Goal: Navigation & Orientation: Understand site structure

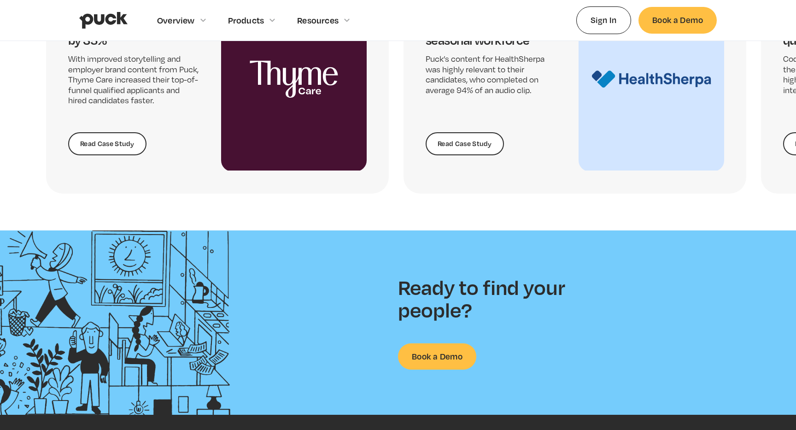
scroll to position [2044, 0]
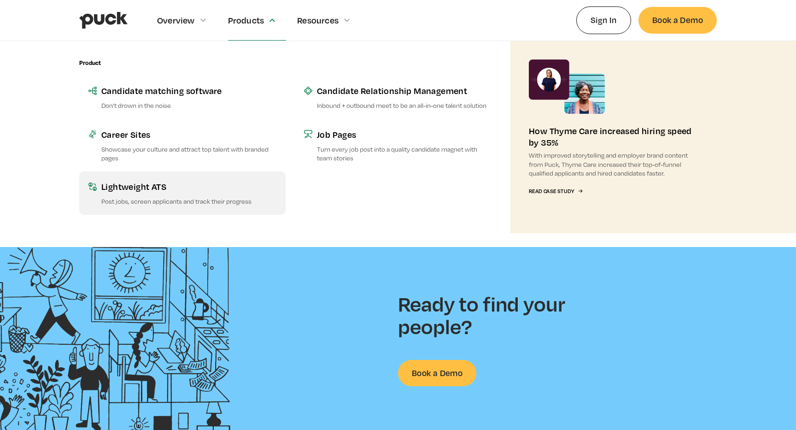
click at [189, 192] on div "Lightweight ATS" at bounding box center [188, 187] width 175 height 12
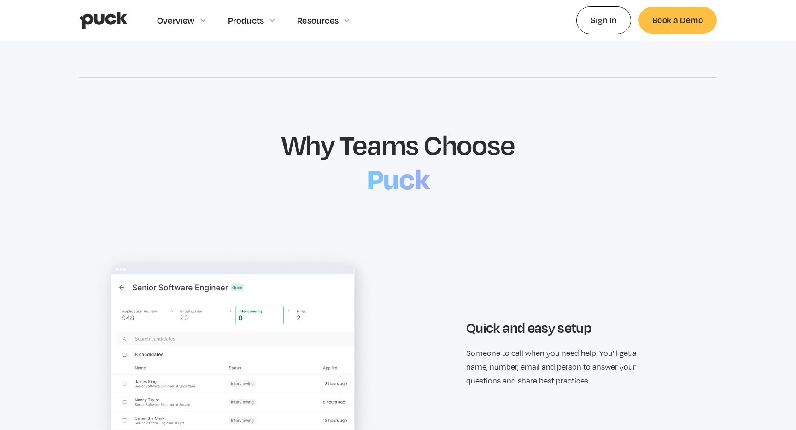
scroll to position [749, 0]
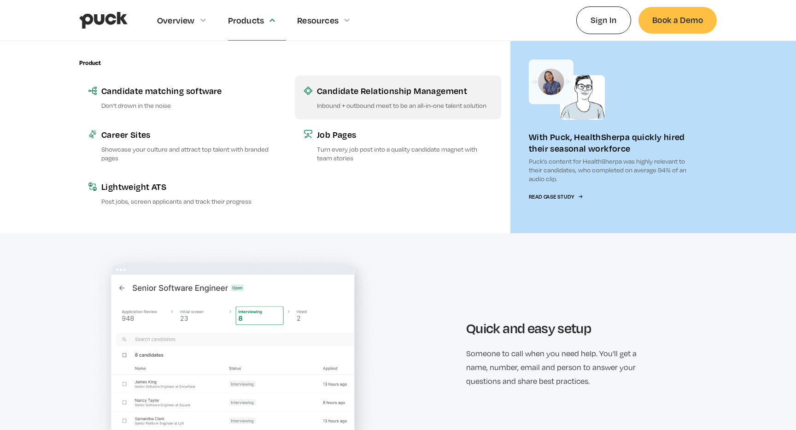
click at [411, 93] on div "Candidate Relationship Management" at bounding box center [404, 91] width 175 height 12
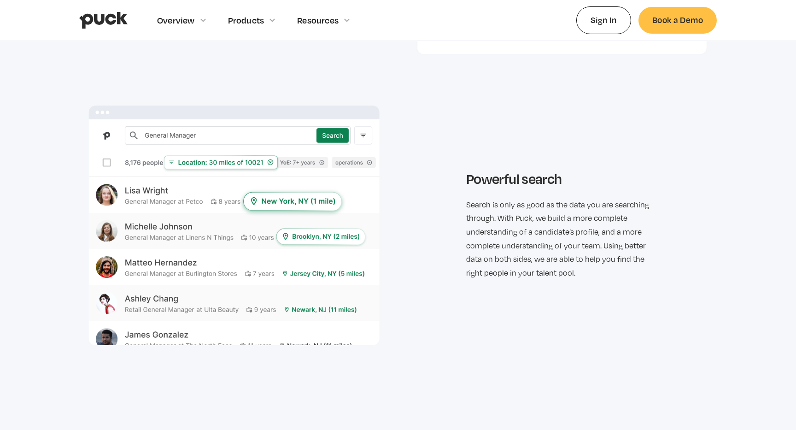
scroll to position [1660, 0]
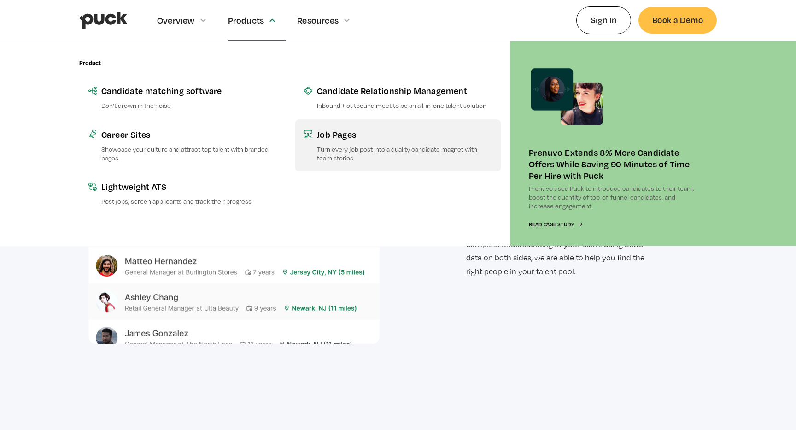
click at [338, 134] on div "Job Pages" at bounding box center [404, 135] width 175 height 12
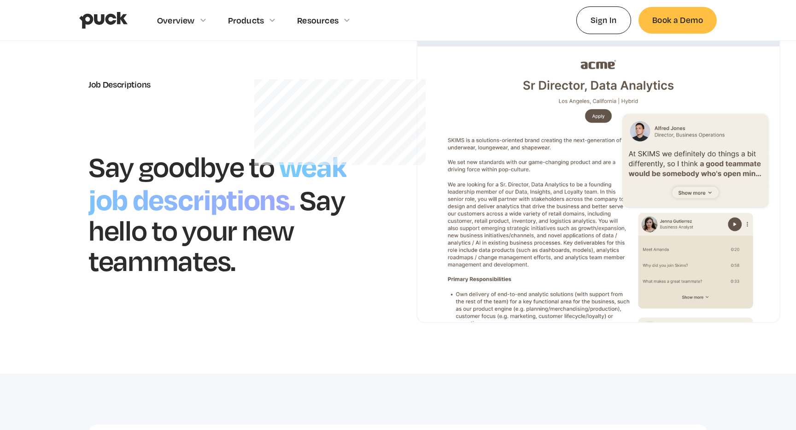
scroll to position [48, 0]
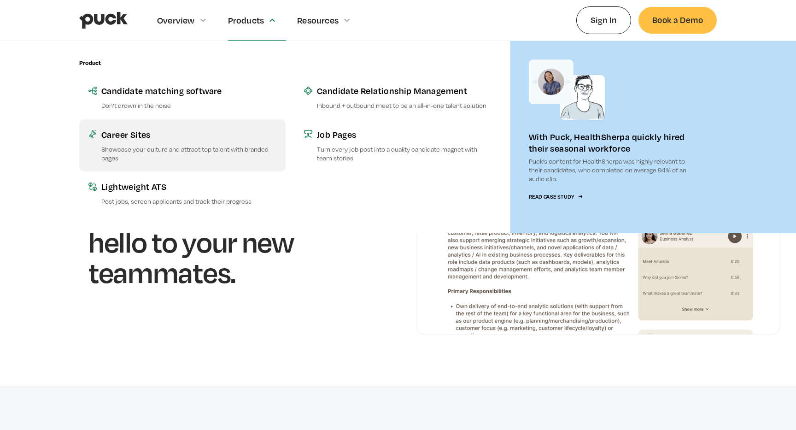
click at [159, 150] on p "Showcase your culture and attract top talent with branded pages" at bounding box center [188, 154] width 175 height 18
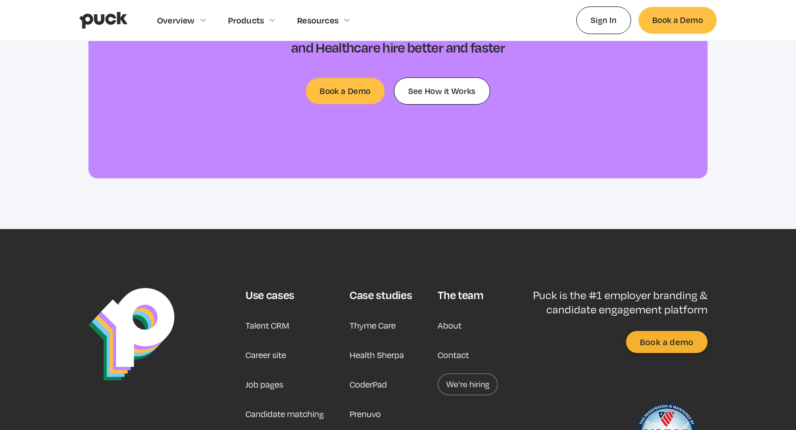
scroll to position [3398, 0]
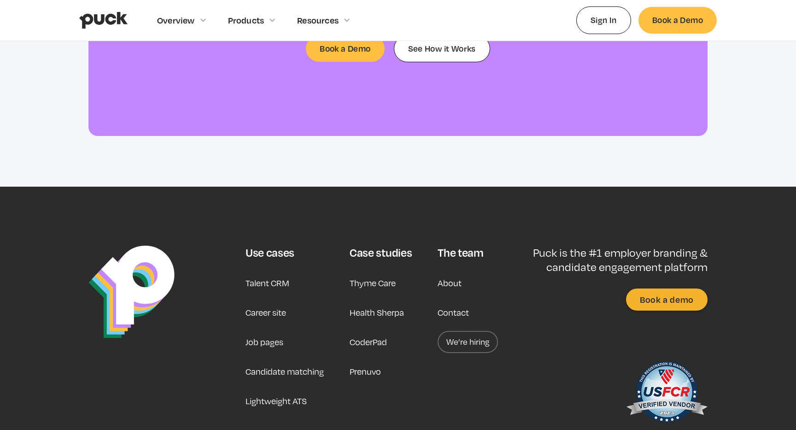
click at [456, 331] on link "We’re hiring" at bounding box center [468, 342] width 60 height 22
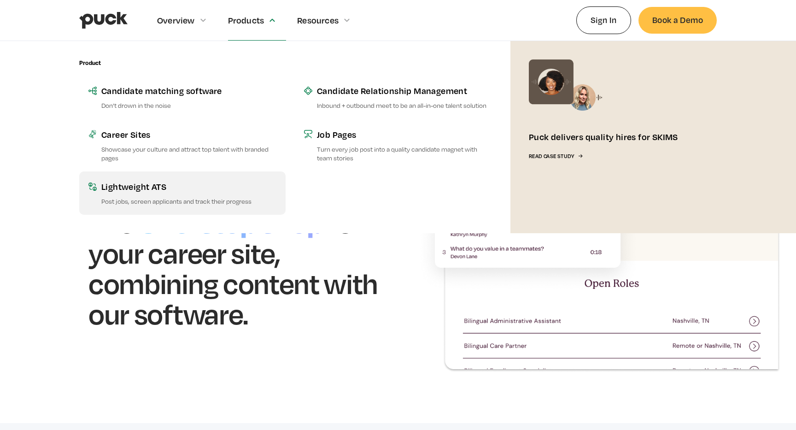
click at [137, 189] on div "Lightweight ATS" at bounding box center [188, 187] width 175 height 12
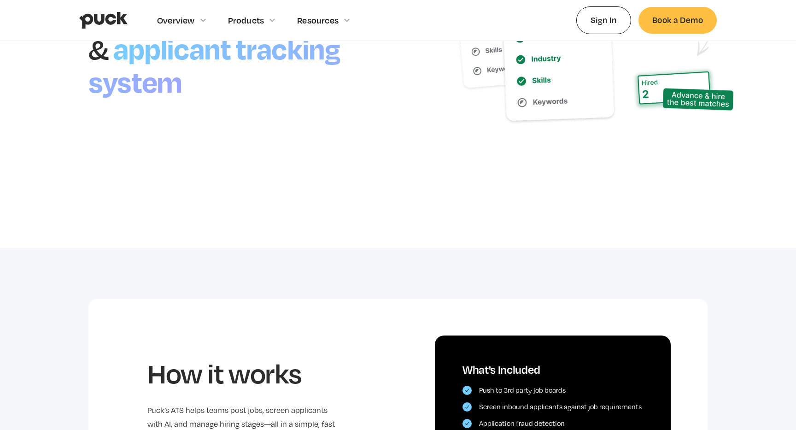
scroll to position [158, 0]
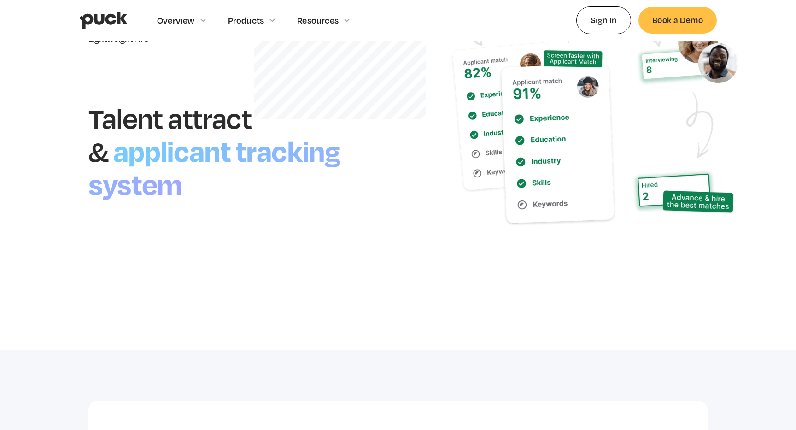
click at [104, 14] on img "home" at bounding box center [103, 21] width 48 height 18
